Goal: Information Seeking & Learning: Learn about a topic

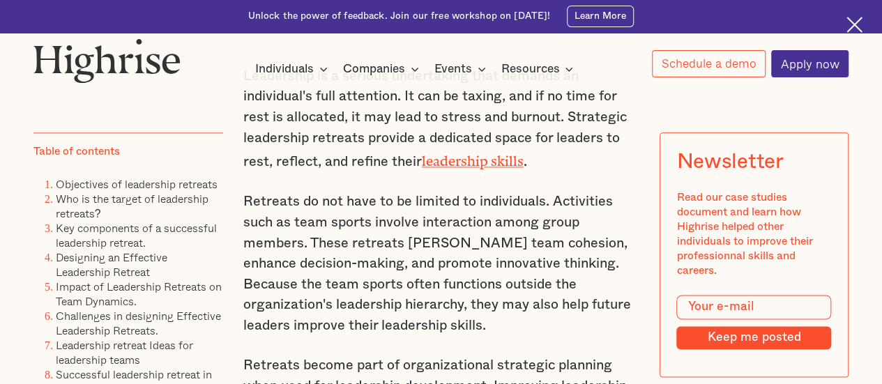
scroll to position [860, 0]
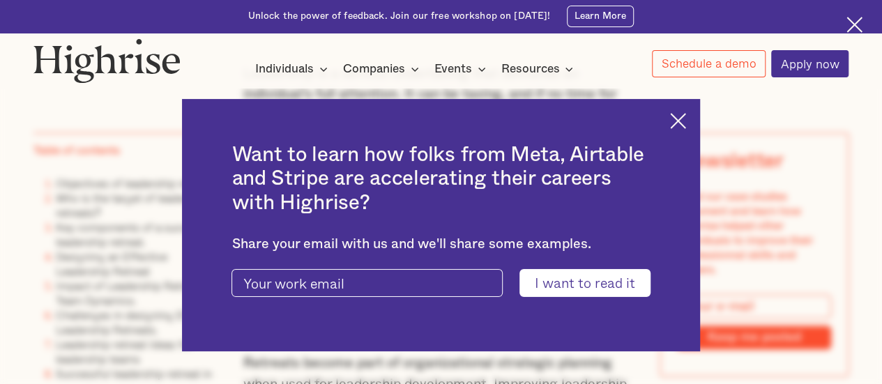
click at [685, 131] on div "Want to learn how folks from Meta, Airtable and Stripe are accelerating their c…" at bounding box center [440, 225] width 517 height 252
click at [685, 119] on img at bounding box center [678, 121] width 16 height 16
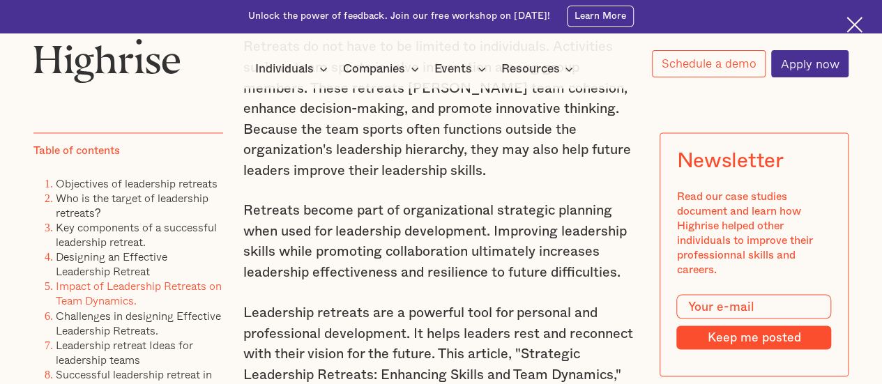
scroll to position [1026, 0]
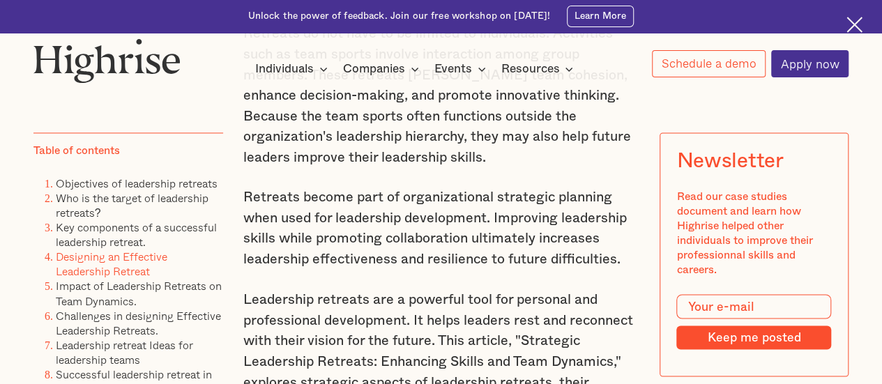
click at [132, 266] on link "Designing an Effective Leadership Retreat" at bounding box center [112, 263] width 112 height 31
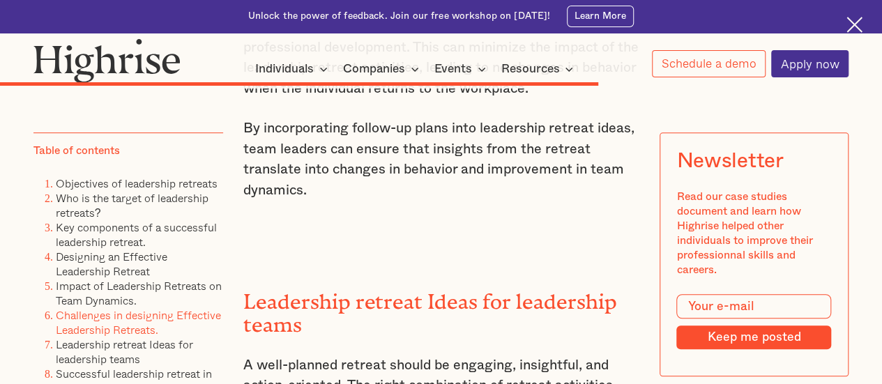
scroll to position [13570, 0]
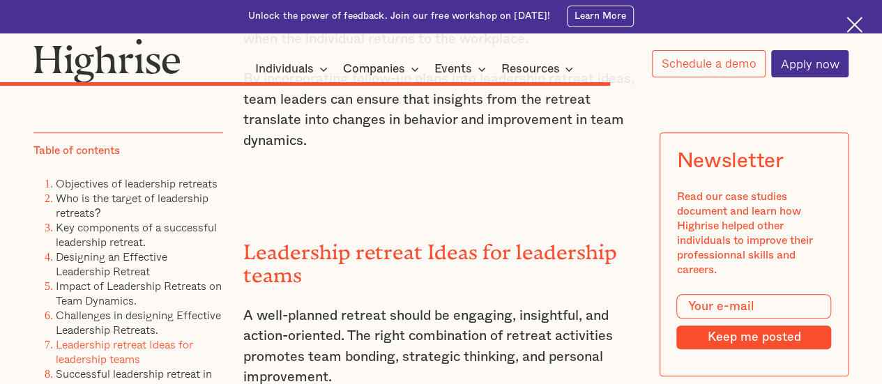
click at [102, 356] on link "Leadership retreat Ideas for leadership teams" at bounding box center [124, 351] width 137 height 31
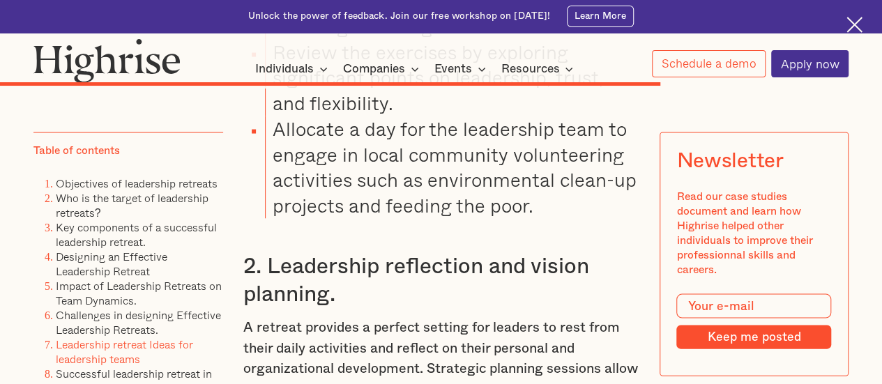
scroll to position [14574, 0]
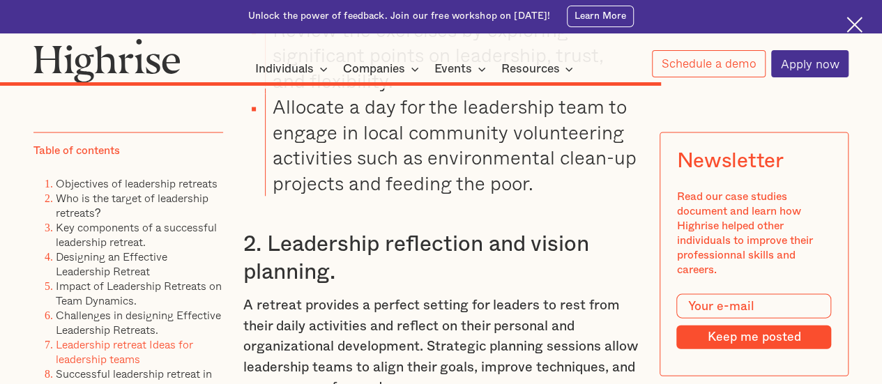
click at [393, 296] on p "A retreat provides a perfect setting for leaders to rest from their daily activ…" at bounding box center [441, 347] width 396 height 103
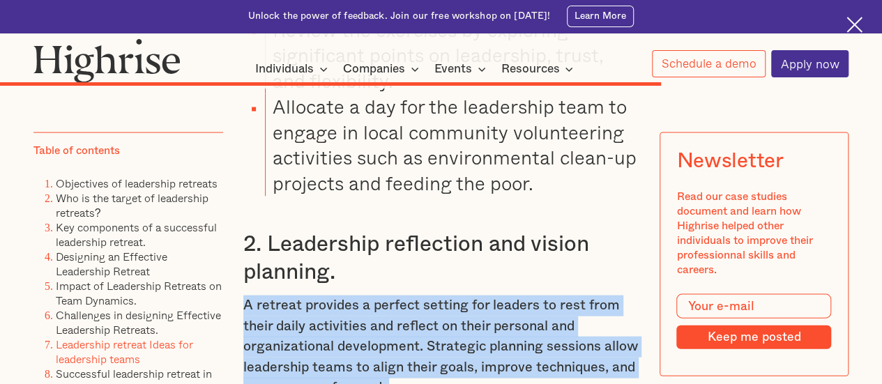
drag, startPoint x: 393, startPoint y: 222, endPoint x: 394, endPoint y: 282, distance: 60.7
click at [394, 282] on div "Challenges in designing Effective Leadership Retreats. Organizing leadership re…" at bounding box center [441, 223] width 396 height 7343
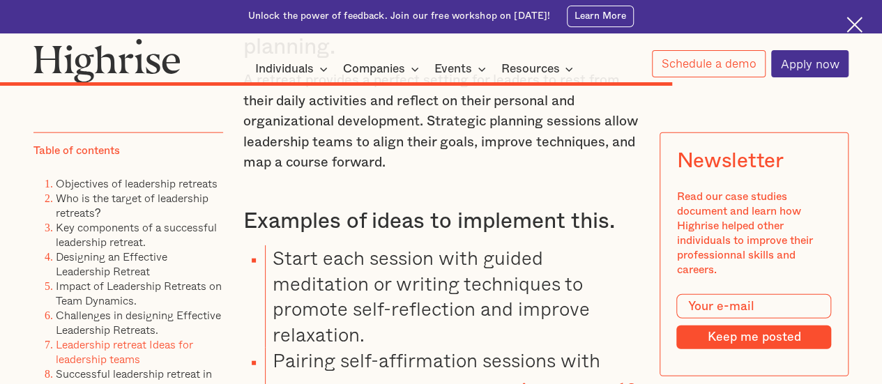
scroll to position [14798, 0]
click at [372, 246] on li "Start each session with guided meditation or writing techniques to promote self…" at bounding box center [452, 297] width 374 height 102
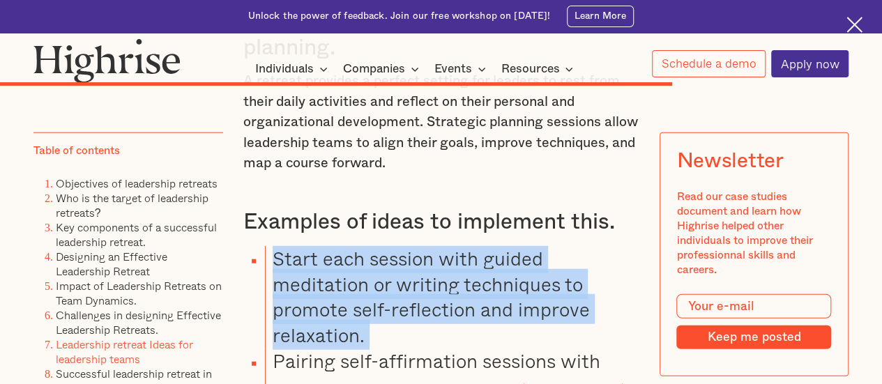
click at [372, 246] on li "Start each session with guided meditation or writing techniques to promote self…" at bounding box center [452, 297] width 374 height 102
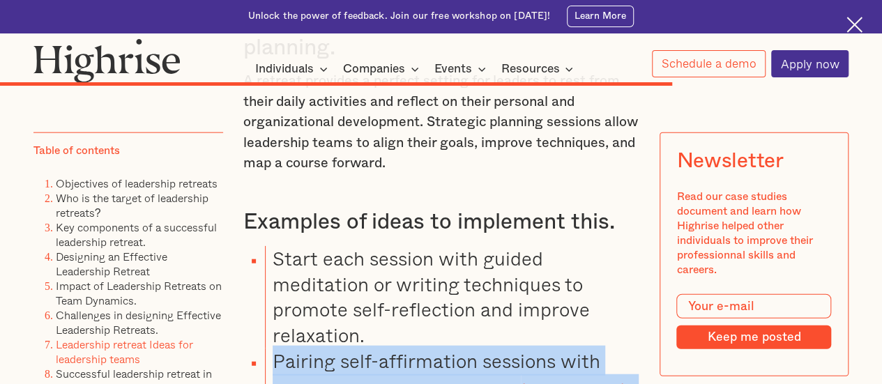
drag, startPoint x: 425, startPoint y: 260, endPoint x: 448, endPoint y: 331, distance: 74.7
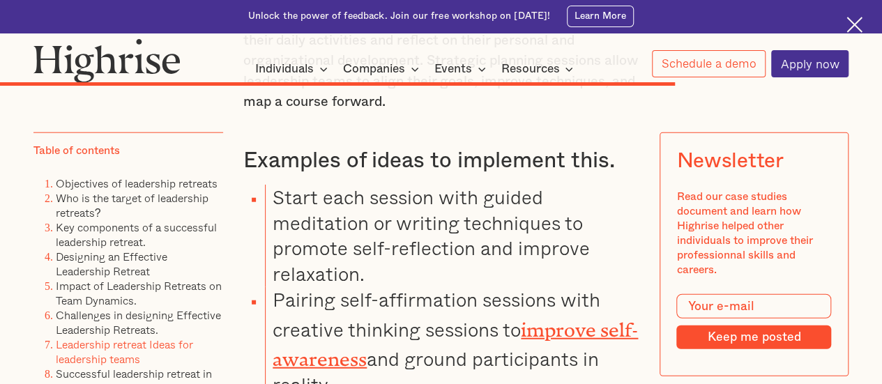
scroll to position [14865, 0]
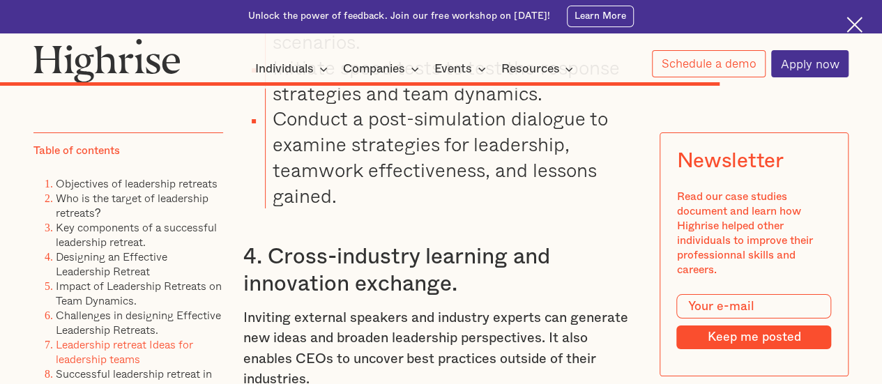
scroll to position [15788, 0]
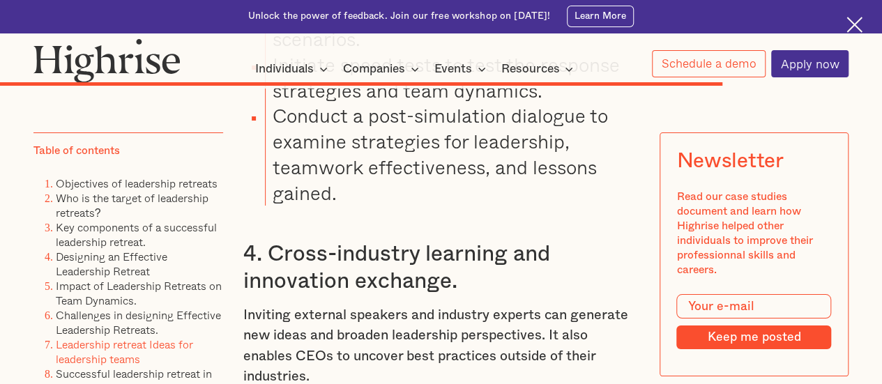
click at [418, 305] on p "Inviting external speakers and industry experts can generate new ideas and broa…" at bounding box center [441, 346] width 396 height 82
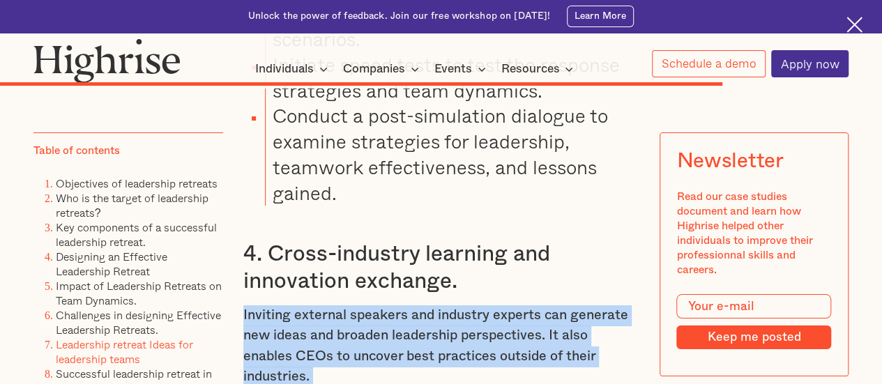
drag, startPoint x: 418, startPoint y: 193, endPoint x: 406, endPoint y: 248, distance: 55.8
click at [406, 305] on p "Inviting external speakers and industry experts can generate new ideas and broa…" at bounding box center [441, 346] width 396 height 82
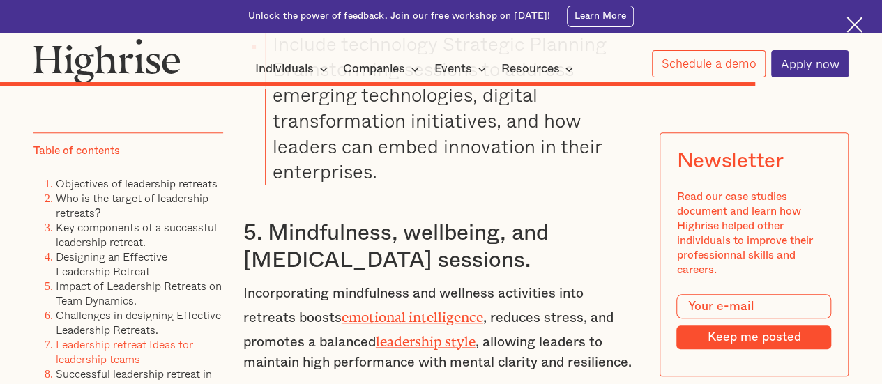
scroll to position [16440, 0]
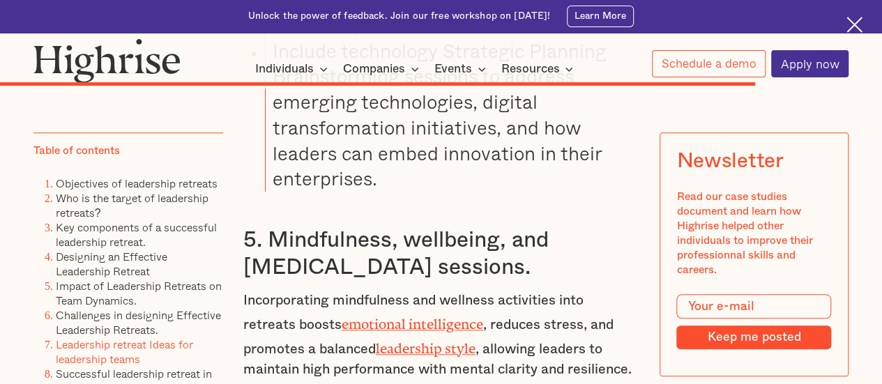
click at [293, 291] on p "Incorporating mindfulness and wellness activities into retreats boosts emotiona…" at bounding box center [441, 335] width 396 height 89
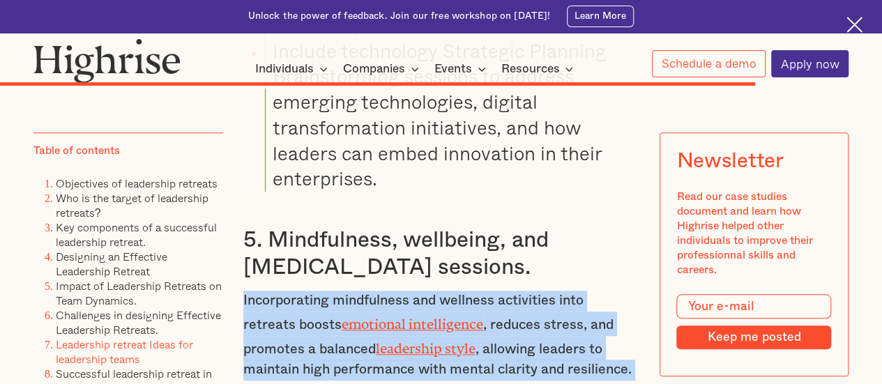
click at [293, 291] on p "Incorporating mindfulness and wellness activities into retreats boosts emotiona…" at bounding box center [441, 335] width 396 height 89
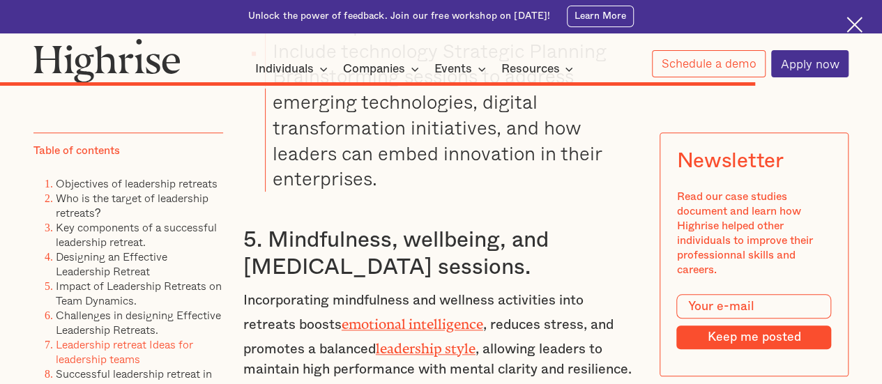
drag, startPoint x: 321, startPoint y: 362, endPoint x: 307, endPoint y: 285, distance: 78.0
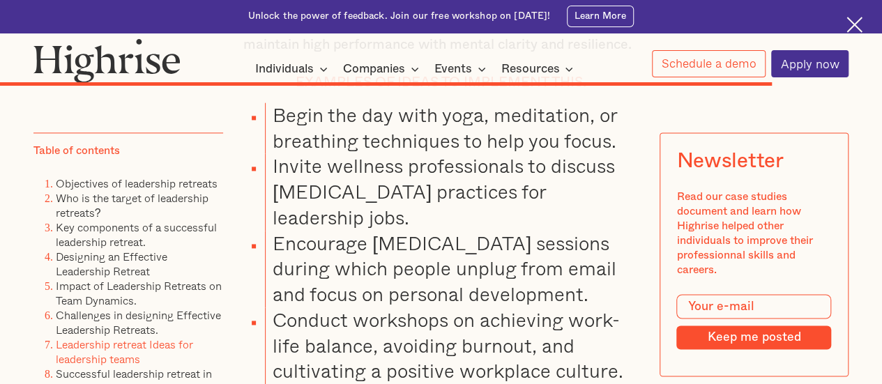
scroll to position [16766, 0]
click at [327, 307] on li "Conduct workshops on achieving work-life balance, avoiding burnout, and cultiva…" at bounding box center [452, 345] width 374 height 77
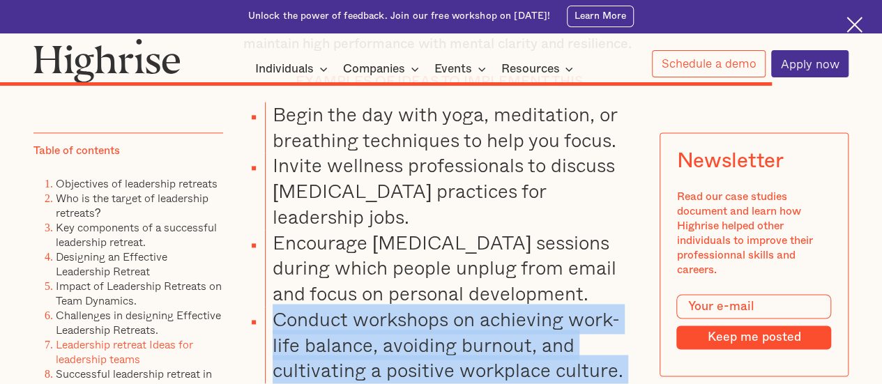
click at [327, 307] on li "Conduct workshops on achieving work-life balance, avoiding burnout, and cultiva…" at bounding box center [452, 345] width 374 height 77
click at [321, 307] on li "Conduct workshops on achieving work-life balance, avoiding burnout, and cultiva…" at bounding box center [452, 345] width 374 height 77
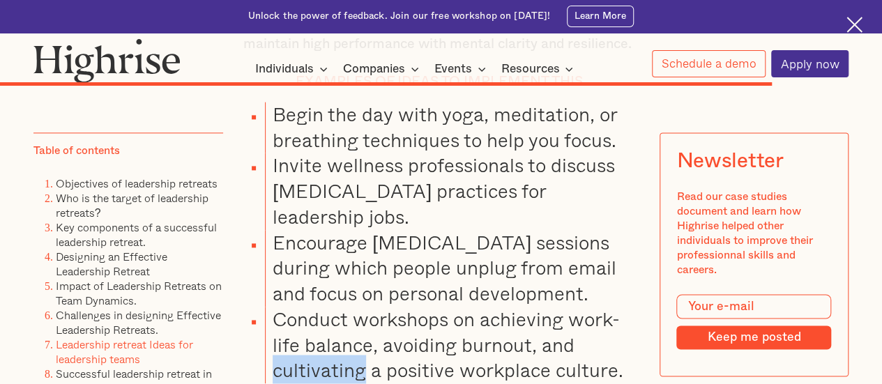
click at [321, 307] on li "Conduct workshops on achieving work-life balance, avoiding burnout, and cultiva…" at bounding box center [452, 345] width 374 height 77
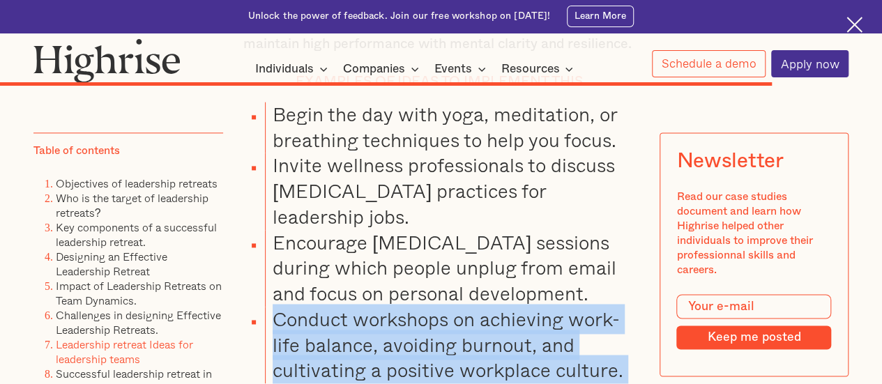
drag, startPoint x: 321, startPoint y: 257, endPoint x: 321, endPoint y: 335, distance: 78.1
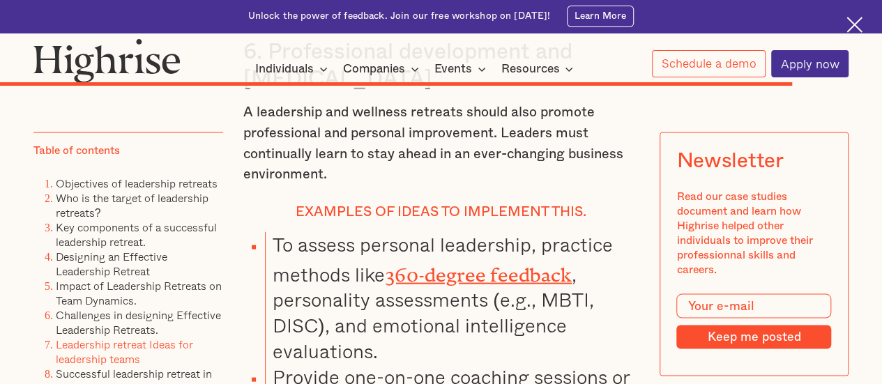
scroll to position [17142, 0]
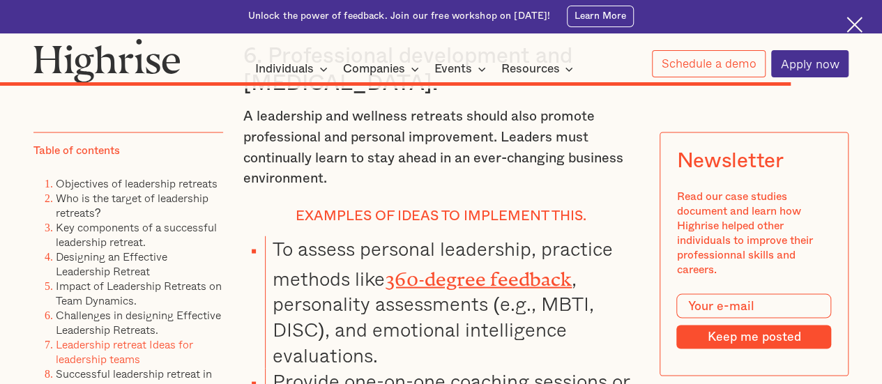
click at [427, 268] on link "360-degree feedback" at bounding box center [478, 274] width 187 height 12
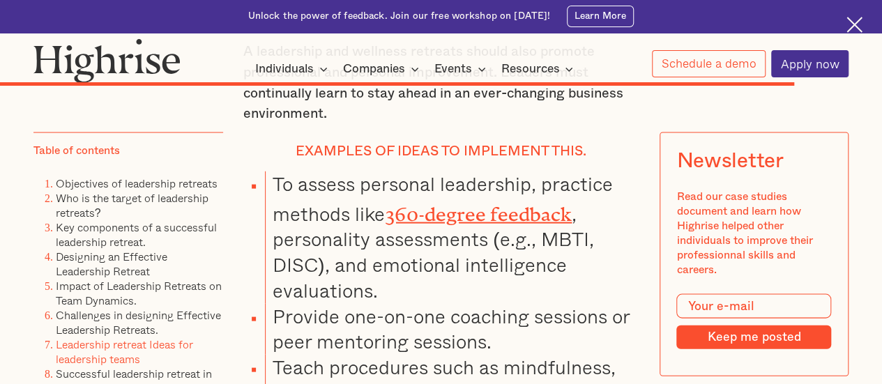
scroll to position [17207, 0]
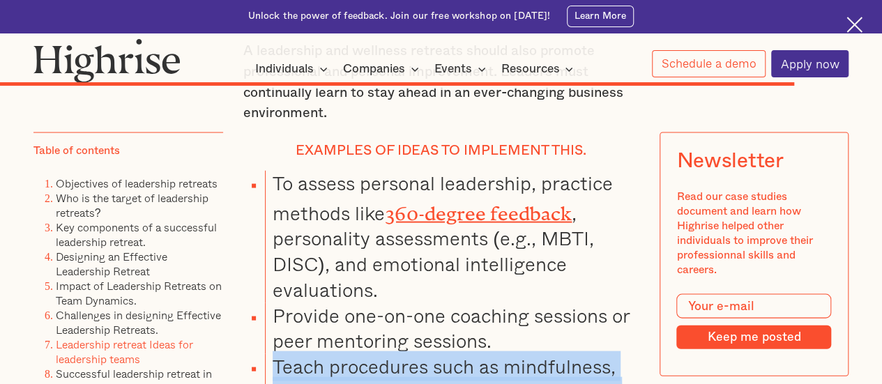
drag, startPoint x: 398, startPoint y: 261, endPoint x: 382, endPoint y: 340, distance: 79.7
click at [382, 340] on ul "To assess personal leadership, practice methods like 360-degree feedback , pers…" at bounding box center [433, 352] width 412 height 363
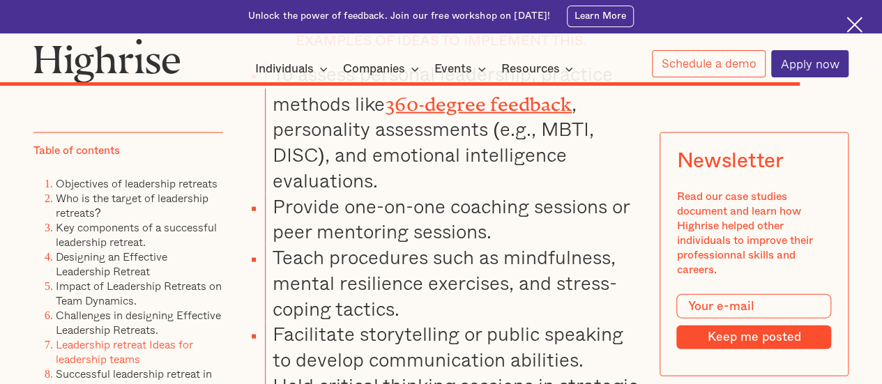
scroll to position [17317, 0]
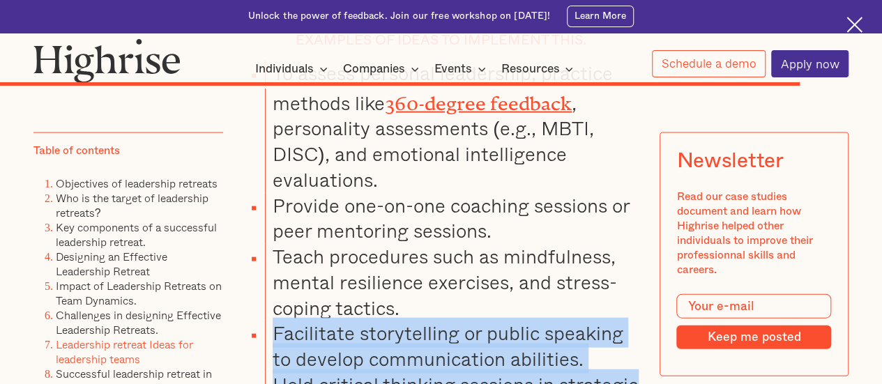
drag, startPoint x: 382, startPoint y: 340, endPoint x: 395, endPoint y: 221, distance: 119.2
click at [395, 321] on li "Facilitate storytelling or public speaking to develop communication abilities." at bounding box center [452, 347] width 374 height 52
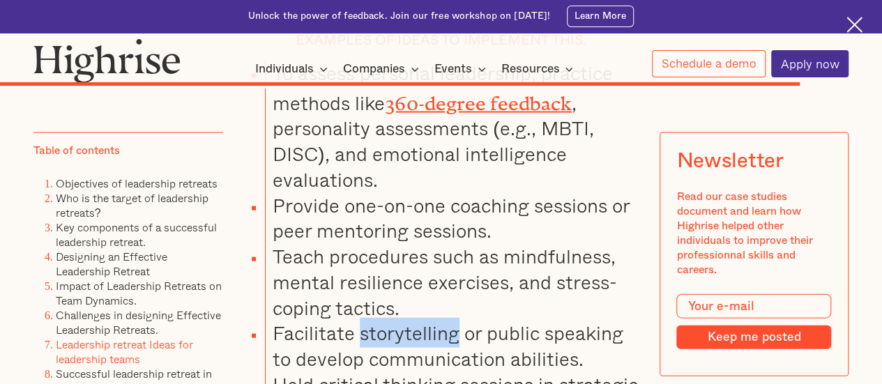
click at [395, 321] on li "Facilitate storytelling or public speaking to develop communication abilities." at bounding box center [452, 347] width 374 height 52
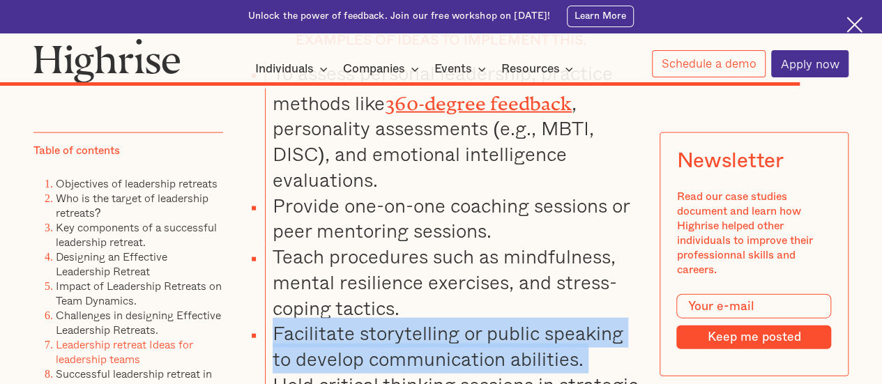
drag, startPoint x: 395, startPoint y: 221, endPoint x: 378, endPoint y: 315, distance: 95.6
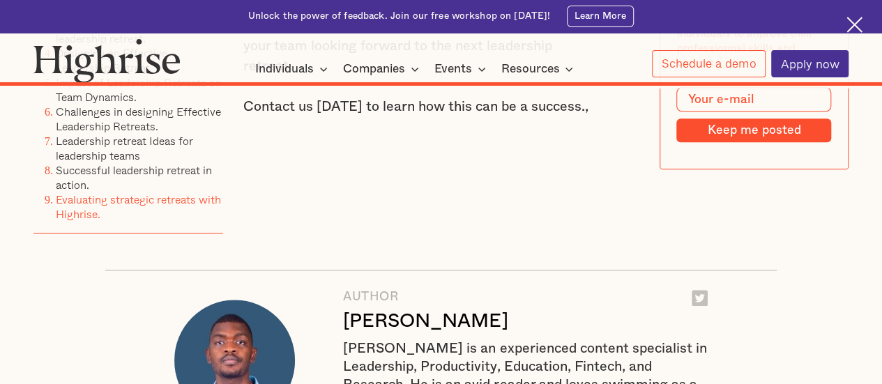
scroll to position [19203, 0]
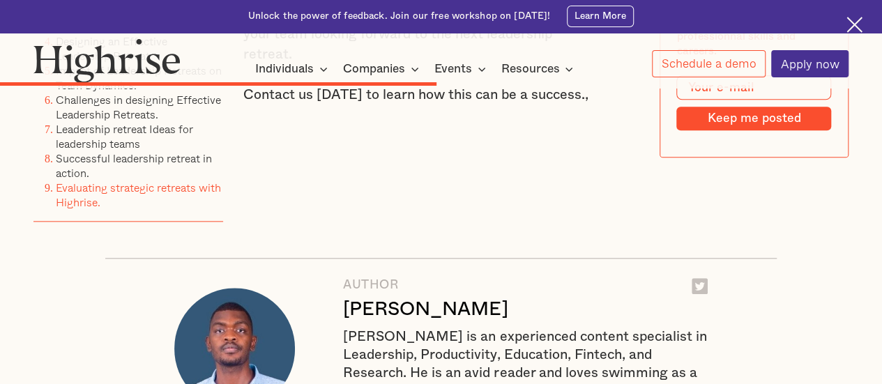
scroll to position [7100, 0]
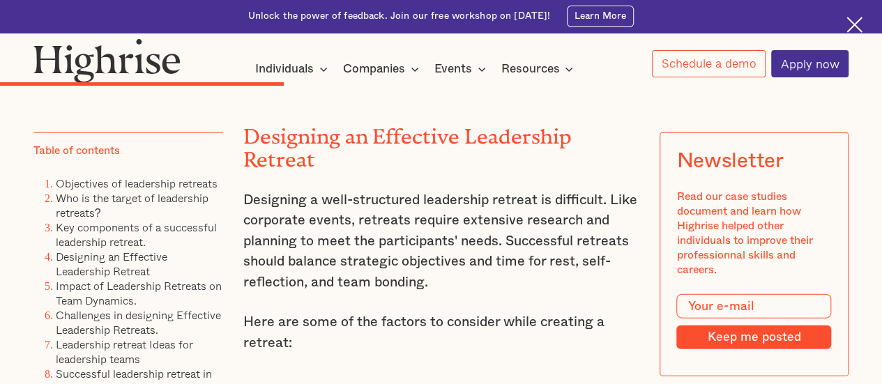
scroll to position [1026, 0]
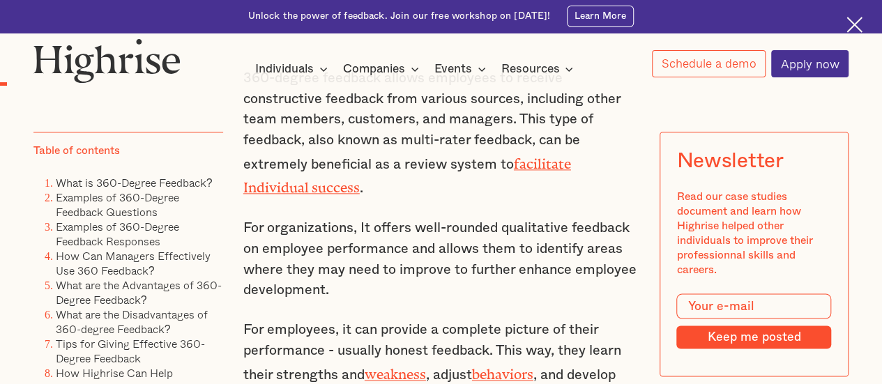
scroll to position [798, 0]
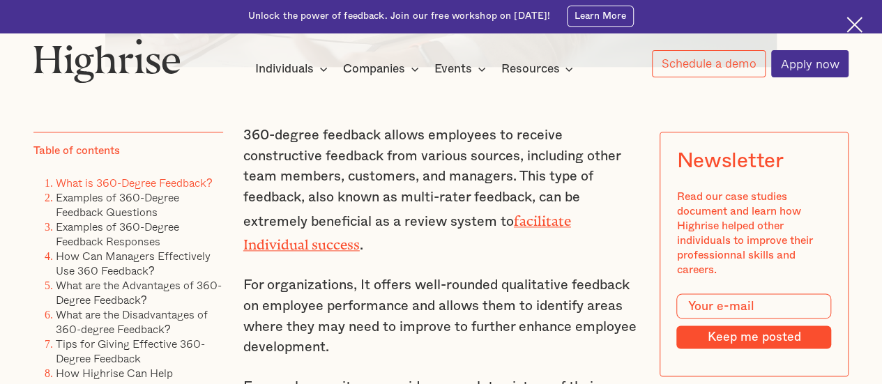
click at [163, 185] on link "What is 360-Degree Feedback?" at bounding box center [134, 183] width 157 height 17
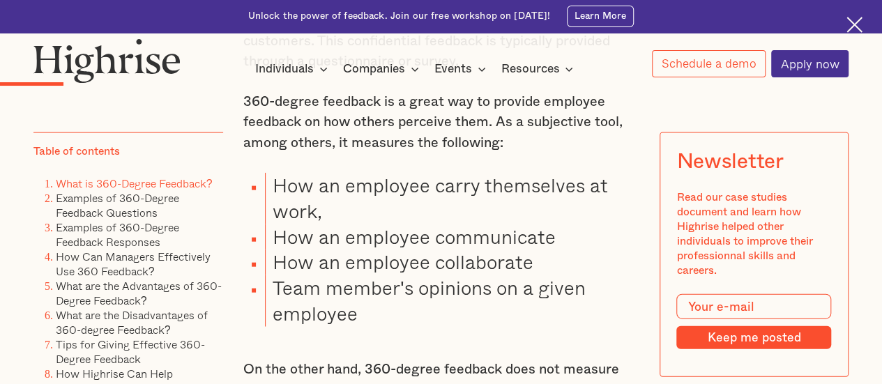
scroll to position [1486, 0]
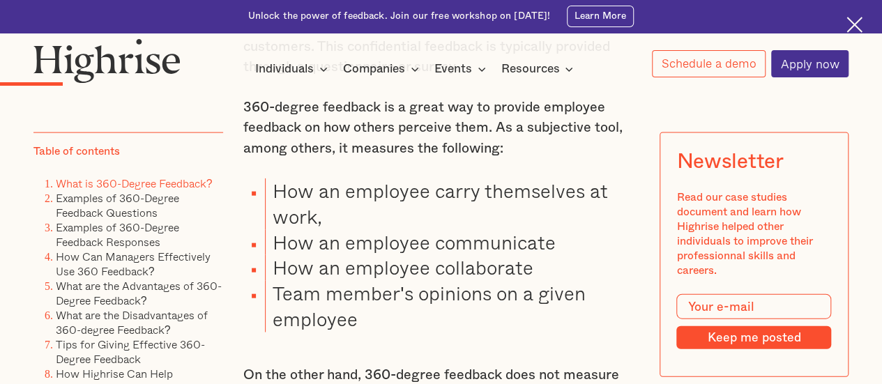
click at [342, 208] on li "How an employee carry themselves at work," at bounding box center [452, 204] width 374 height 52
drag, startPoint x: 342, startPoint y: 208, endPoint x: 338, endPoint y: 269, distance: 61.5
click at [338, 269] on ul "How an employee carry themselves at work, How an employee communicate How an em…" at bounding box center [433, 255] width 412 height 154
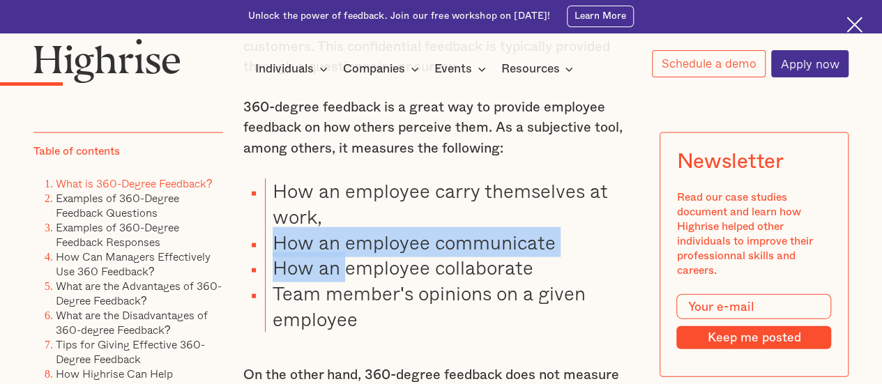
click at [338, 269] on li "How an employee collaborate" at bounding box center [452, 268] width 374 height 26
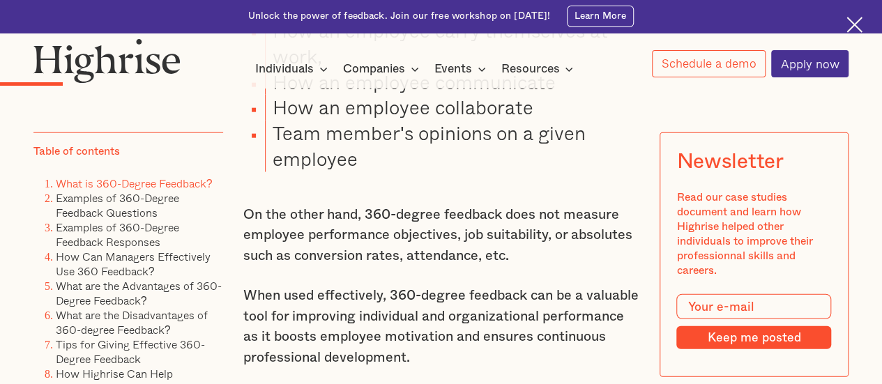
scroll to position [1651, 0]
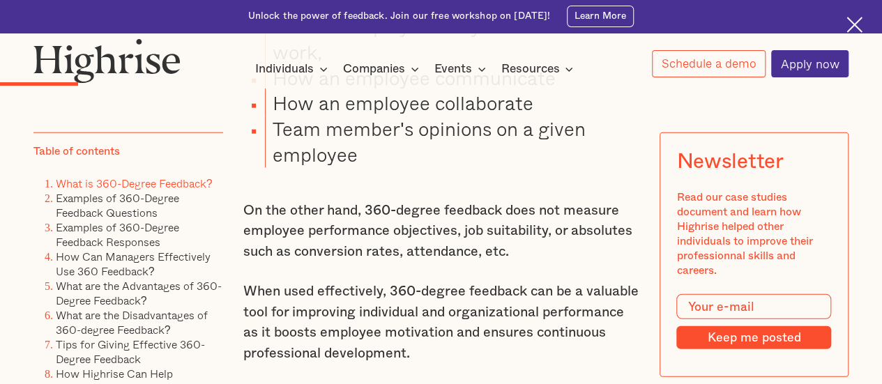
click at [351, 215] on p "On the other hand, 360-degree feedback does not measure employee performance ob…" at bounding box center [441, 232] width 396 height 62
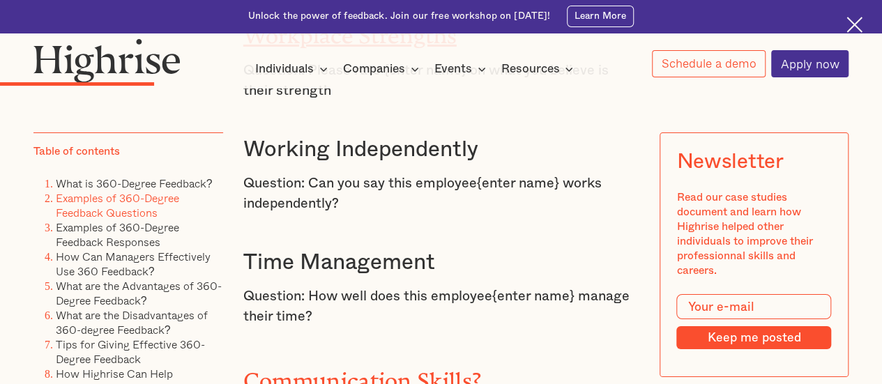
scroll to position [2450, 0]
